Goal: Information Seeking & Learning: Check status

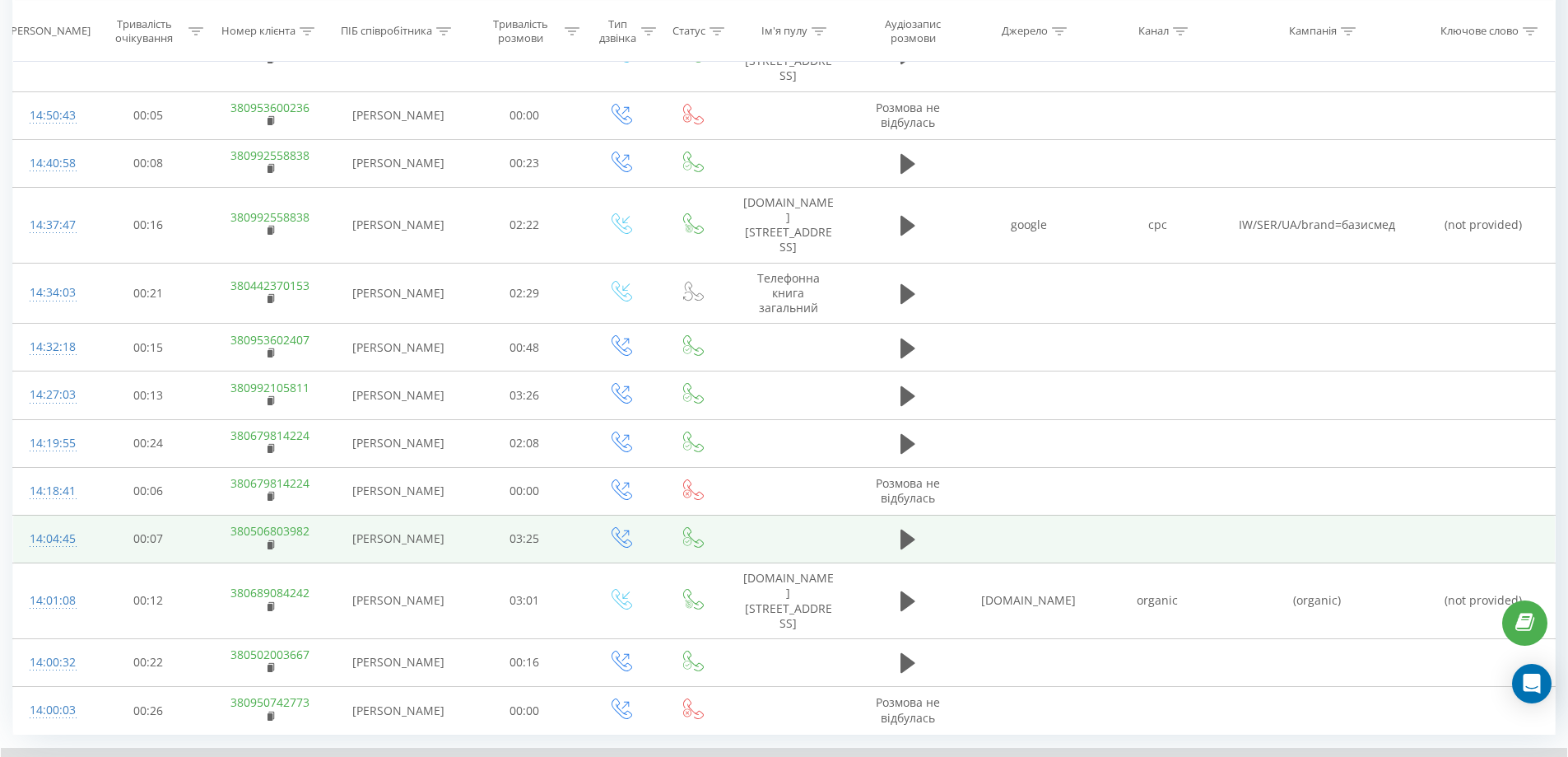
scroll to position [864, 0]
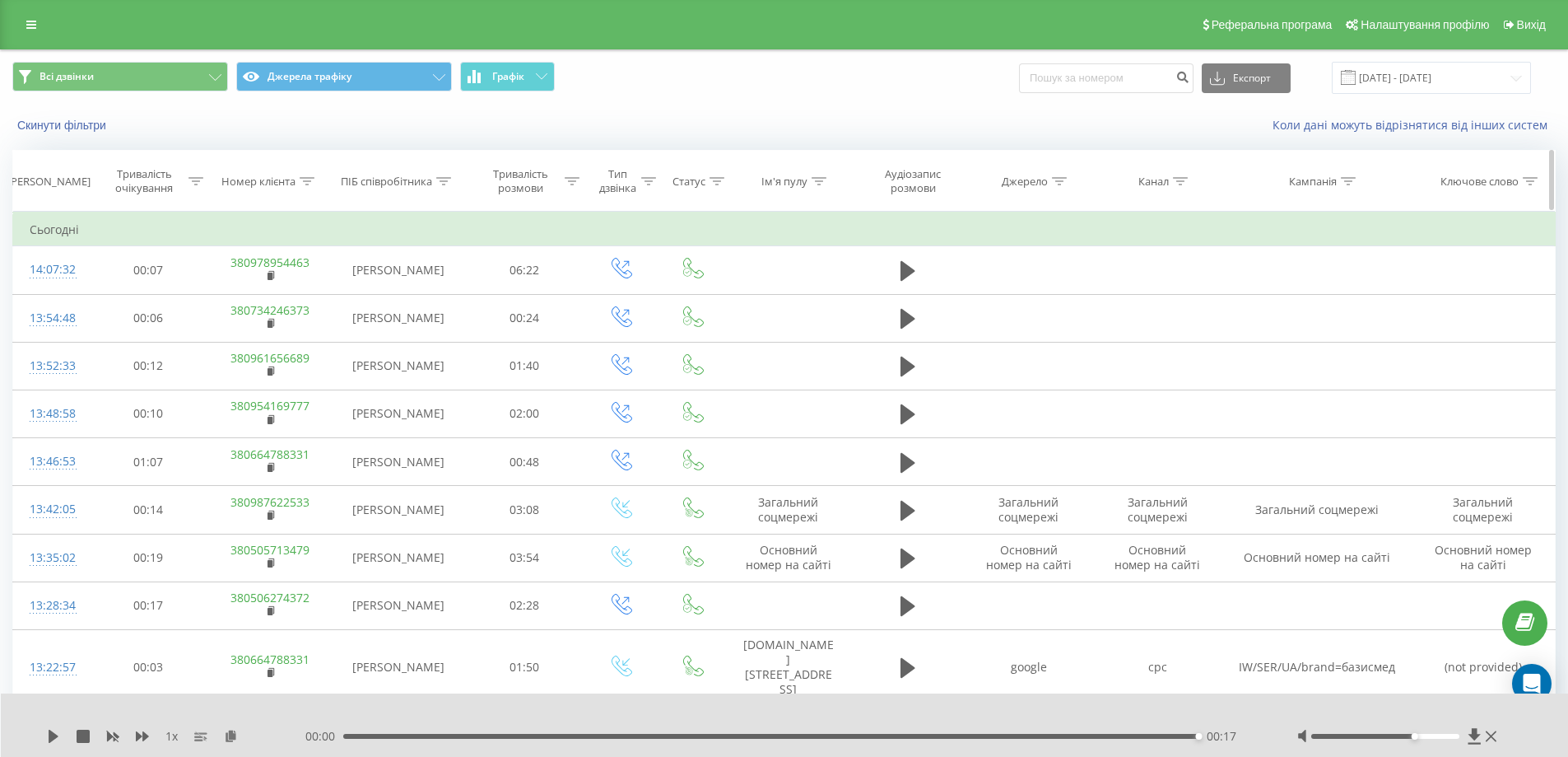
click at [437, 183] on icon at bounding box center [443, 181] width 14 height 8
click at [409, 291] on input "text" at bounding box center [398, 299] width 145 height 29
type input "сухович"
click at [448, 328] on span "OK" at bounding box center [432, 331] width 46 height 25
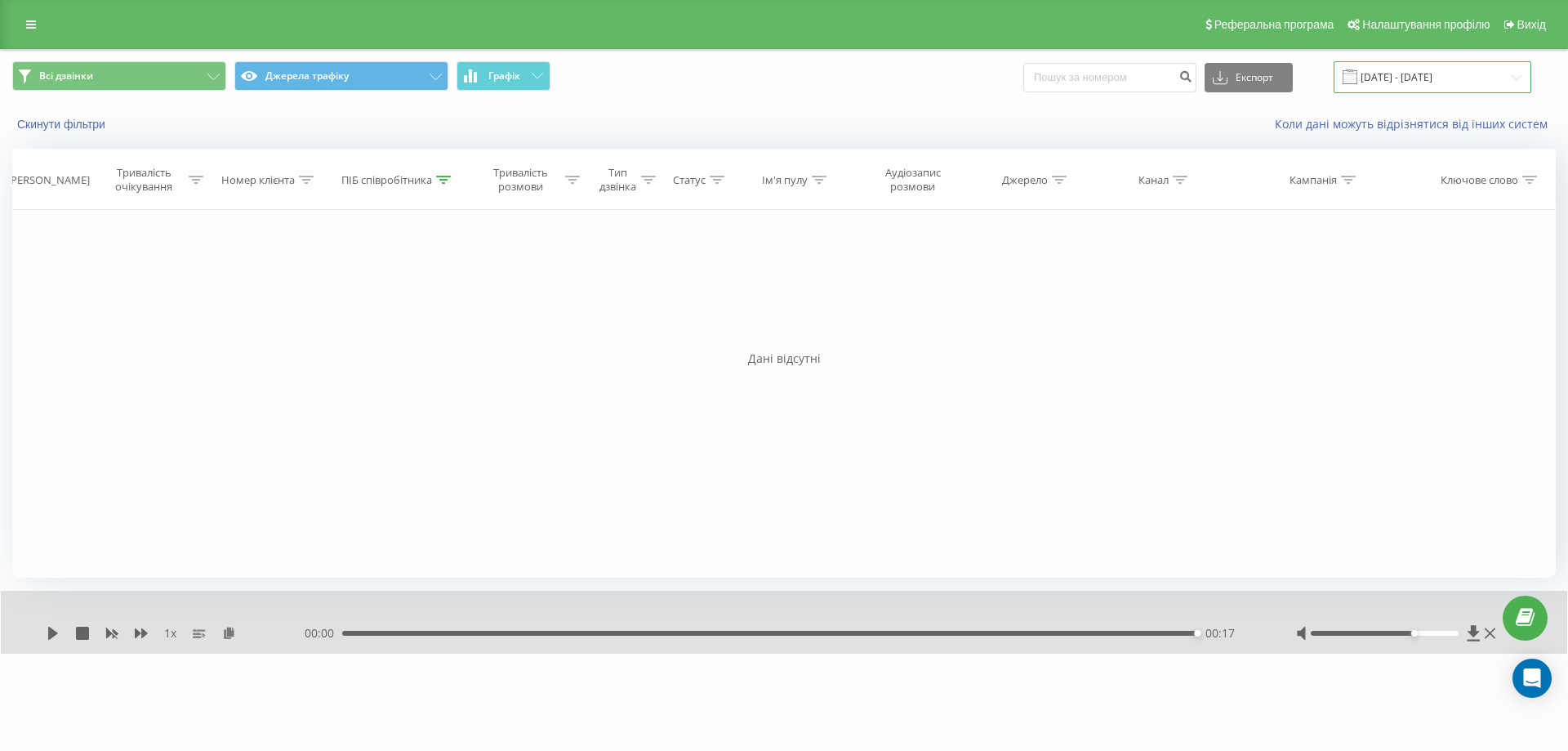
click at [1492, 86] on input "[DATE] - [DATE]" at bounding box center [1432, 77] width 197 height 32
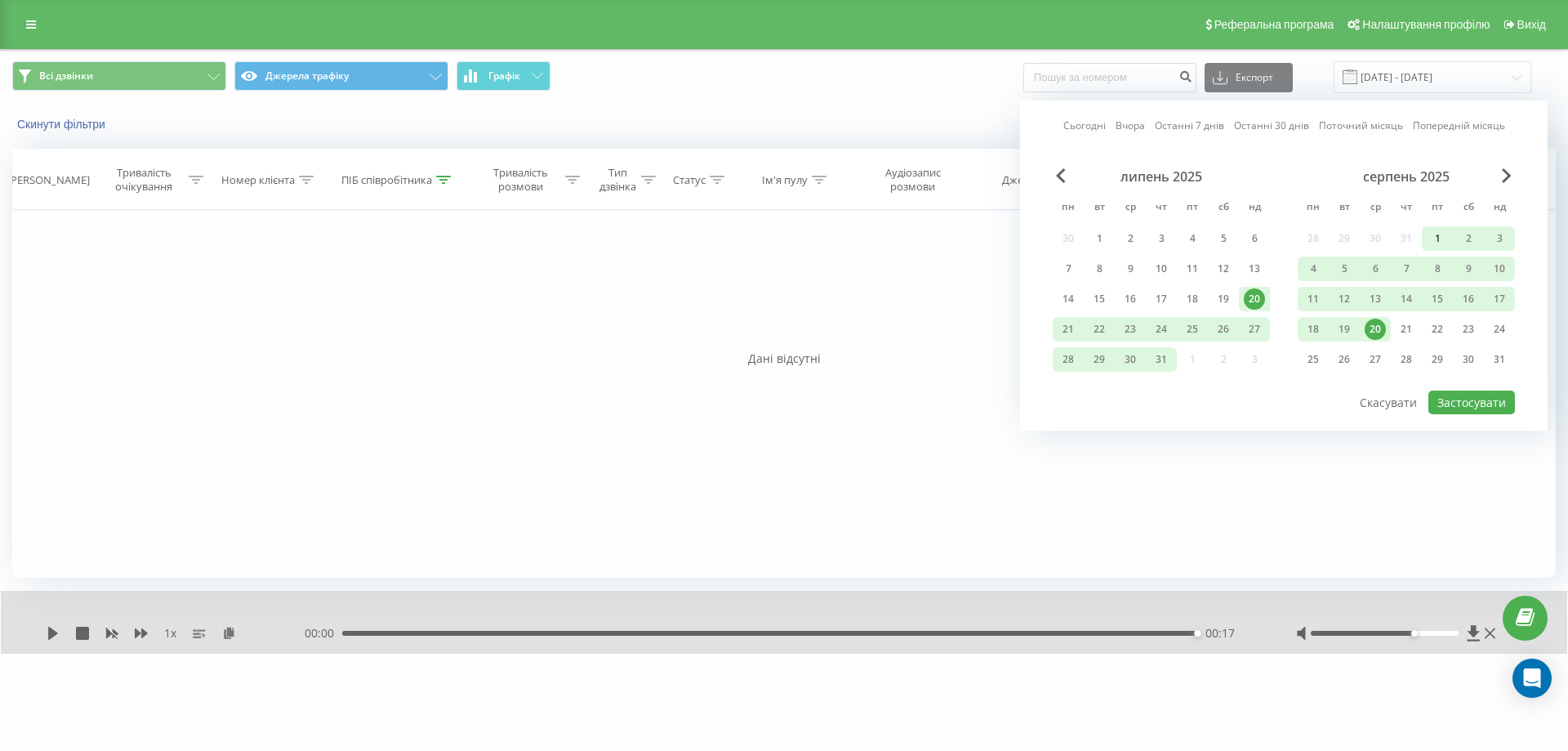
click at [1433, 227] on div "1" at bounding box center [1437, 238] width 31 height 24
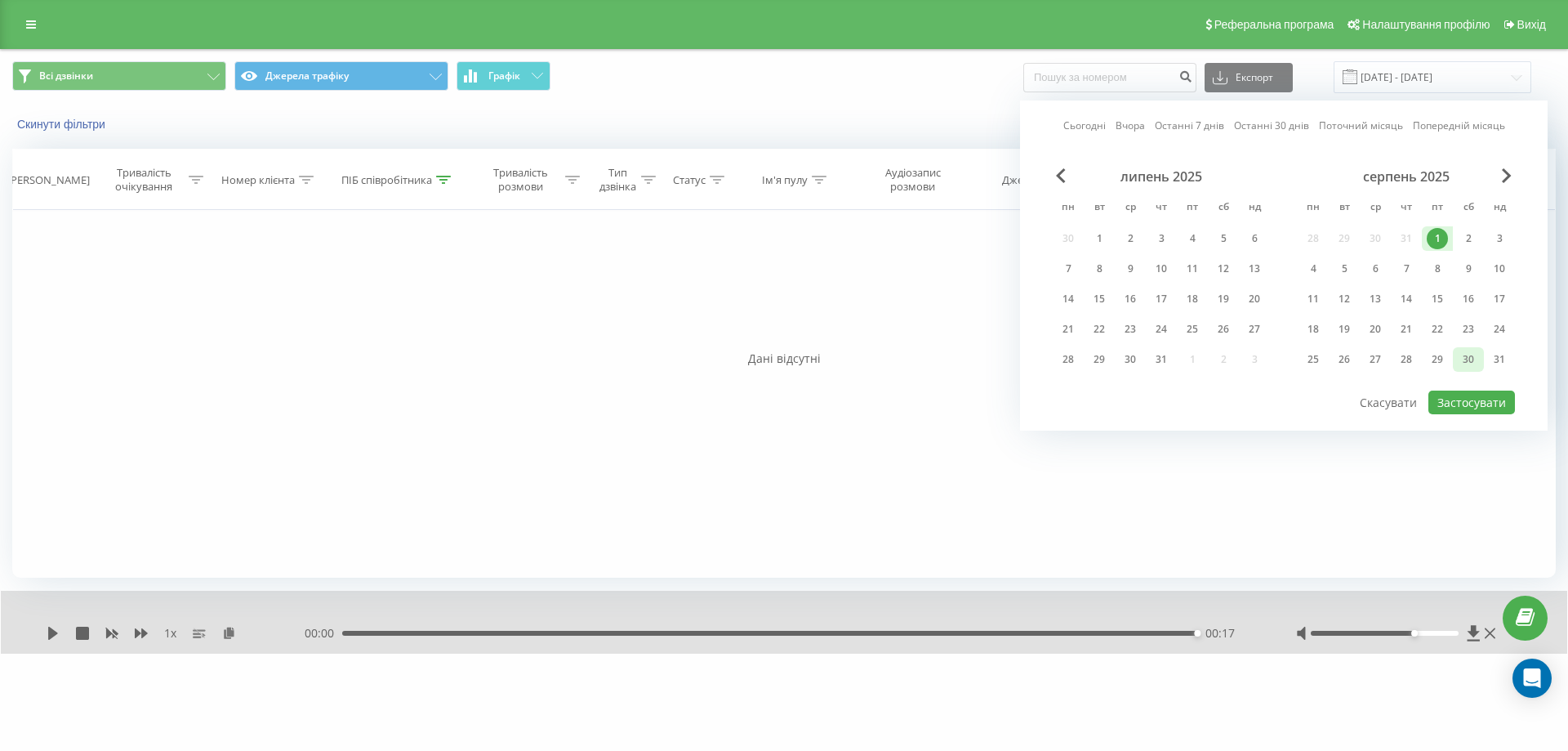
click at [1475, 357] on div "30" at bounding box center [1468, 360] width 22 height 22
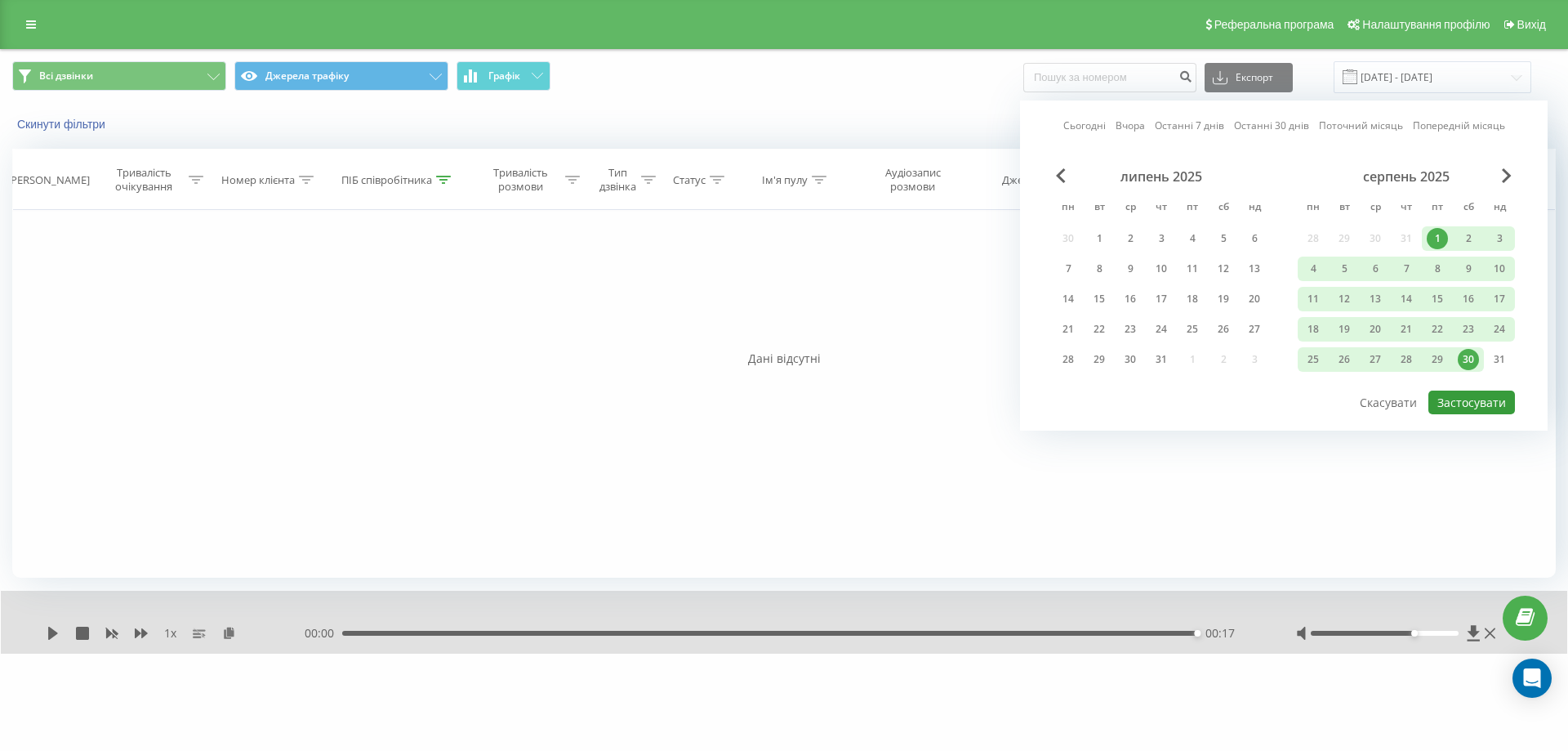
click at [1472, 397] on button "Застосувати" at bounding box center [1471, 402] width 86 height 23
type input "[DATE] - [DATE]"
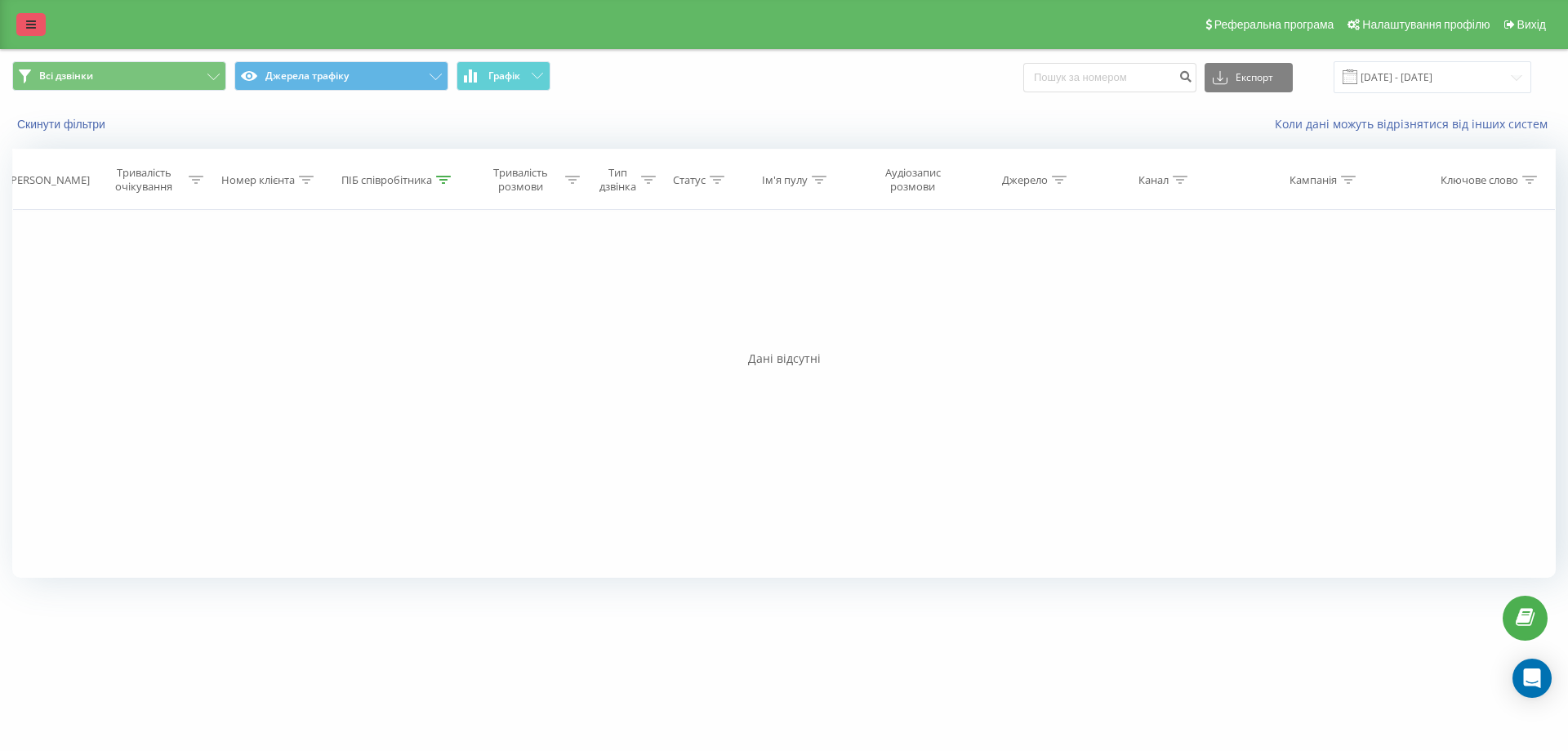
click at [37, 30] on link at bounding box center [30, 24] width 30 height 22
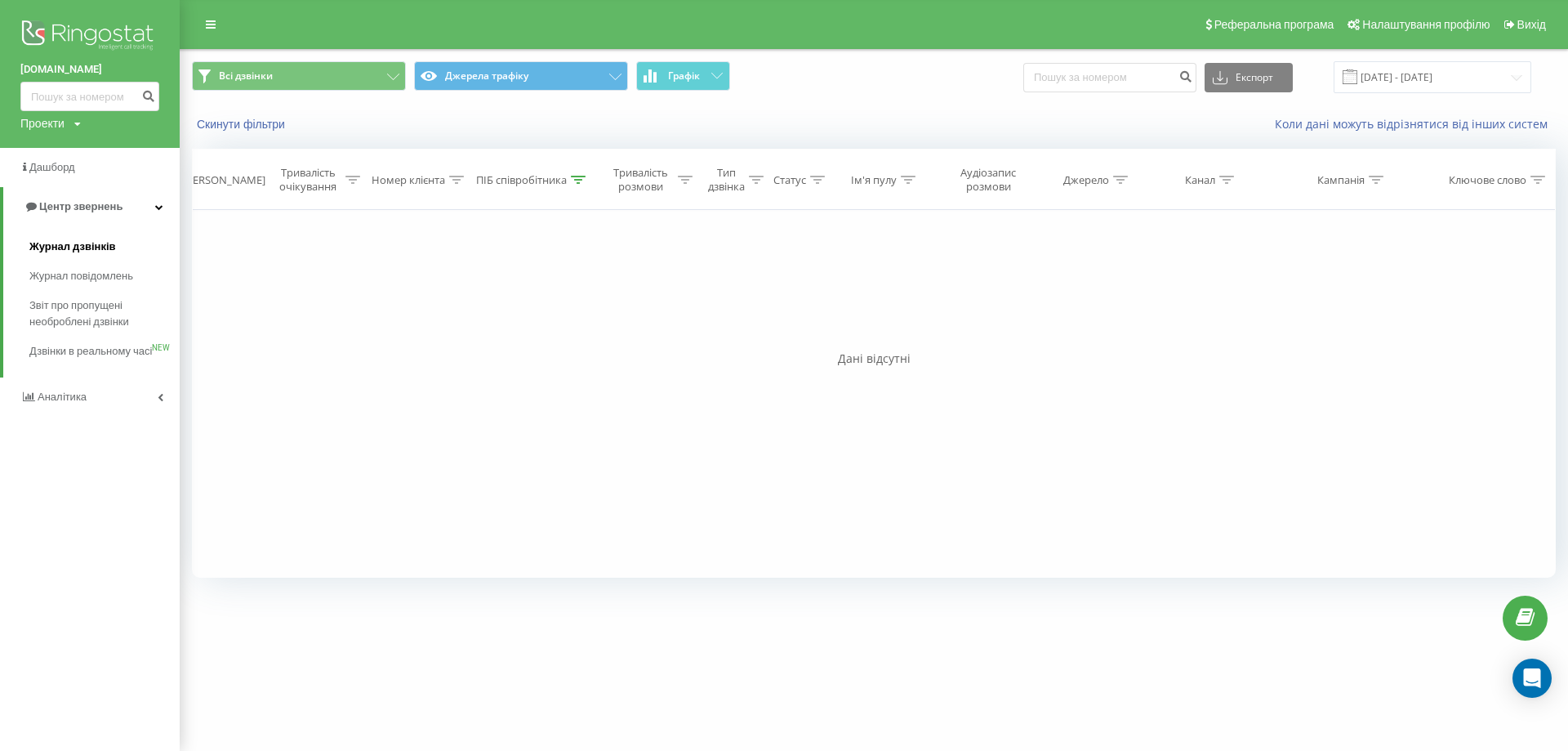
click at [86, 245] on span "Журнал дзвінків" at bounding box center [73, 247] width 86 height 16
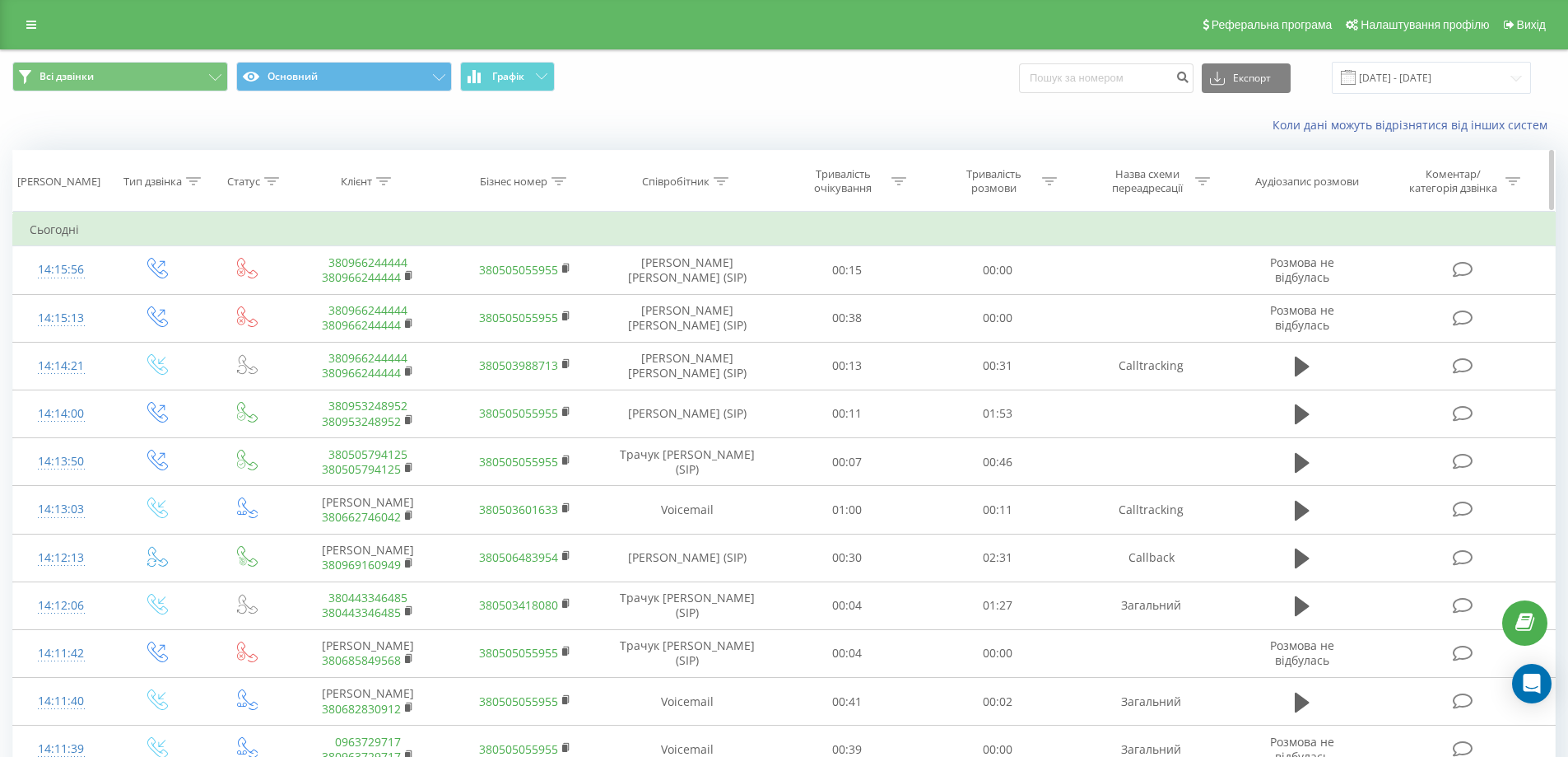
click at [723, 181] on icon at bounding box center [721, 181] width 14 height 8
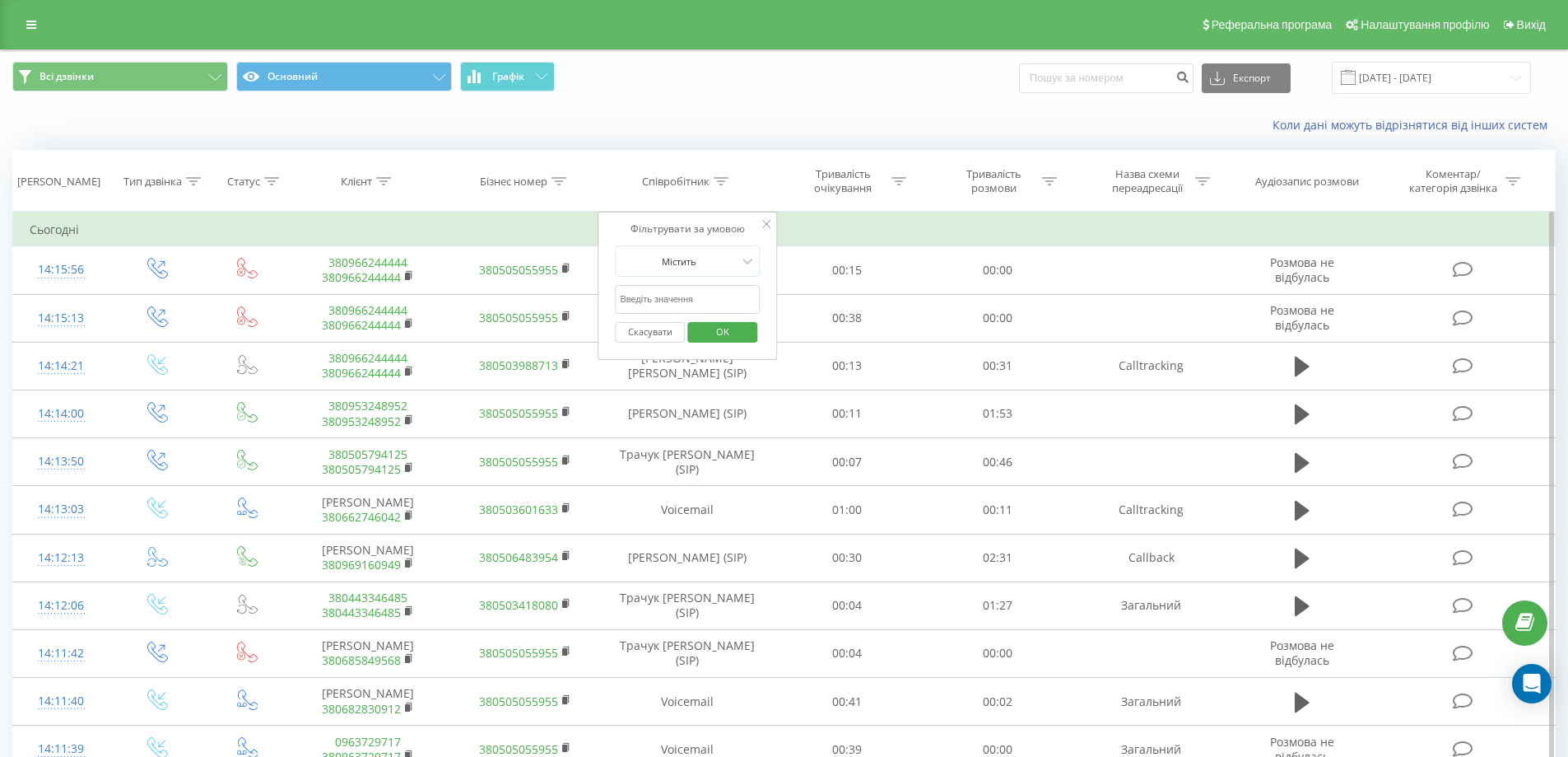
click at [666, 294] on input "text" at bounding box center [687, 299] width 145 height 29
type input "сухович"
click at [722, 336] on span "OK" at bounding box center [723, 331] width 46 height 25
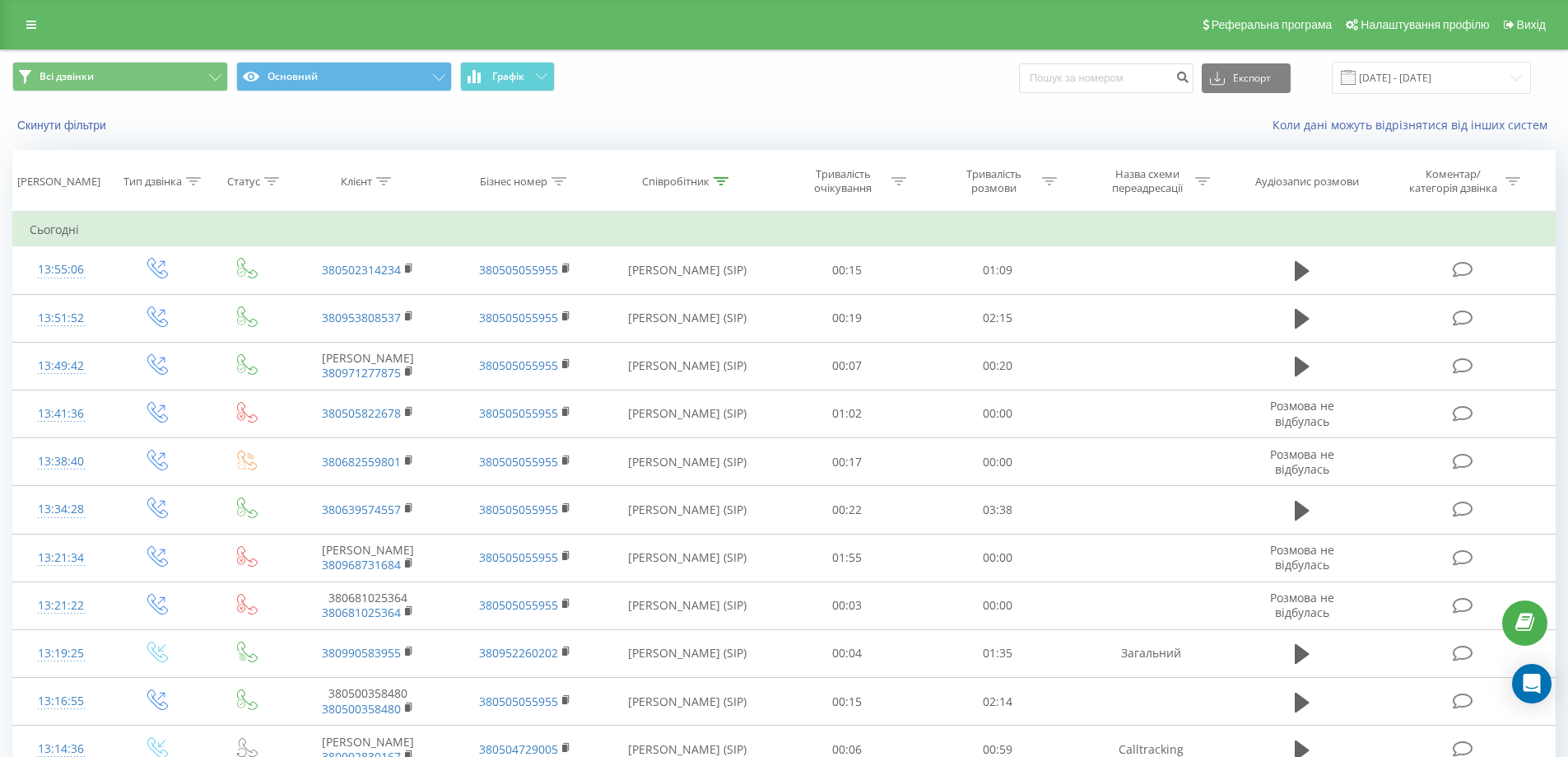
scroll to position [82, 0]
